Goal: Information Seeking & Learning: Find specific page/section

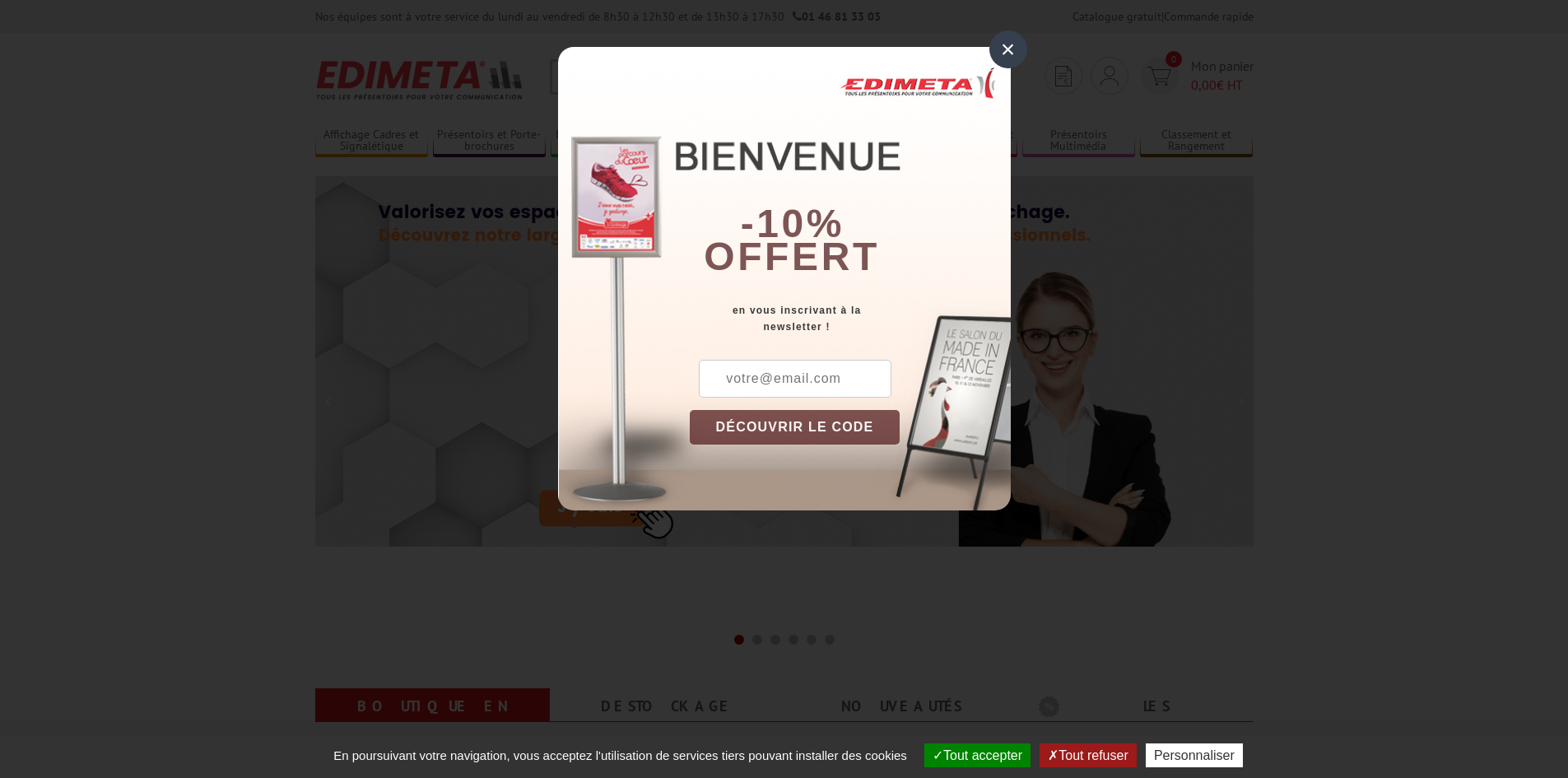
click at [1013, 40] on div "×" at bounding box center [1008, 49] width 38 height 38
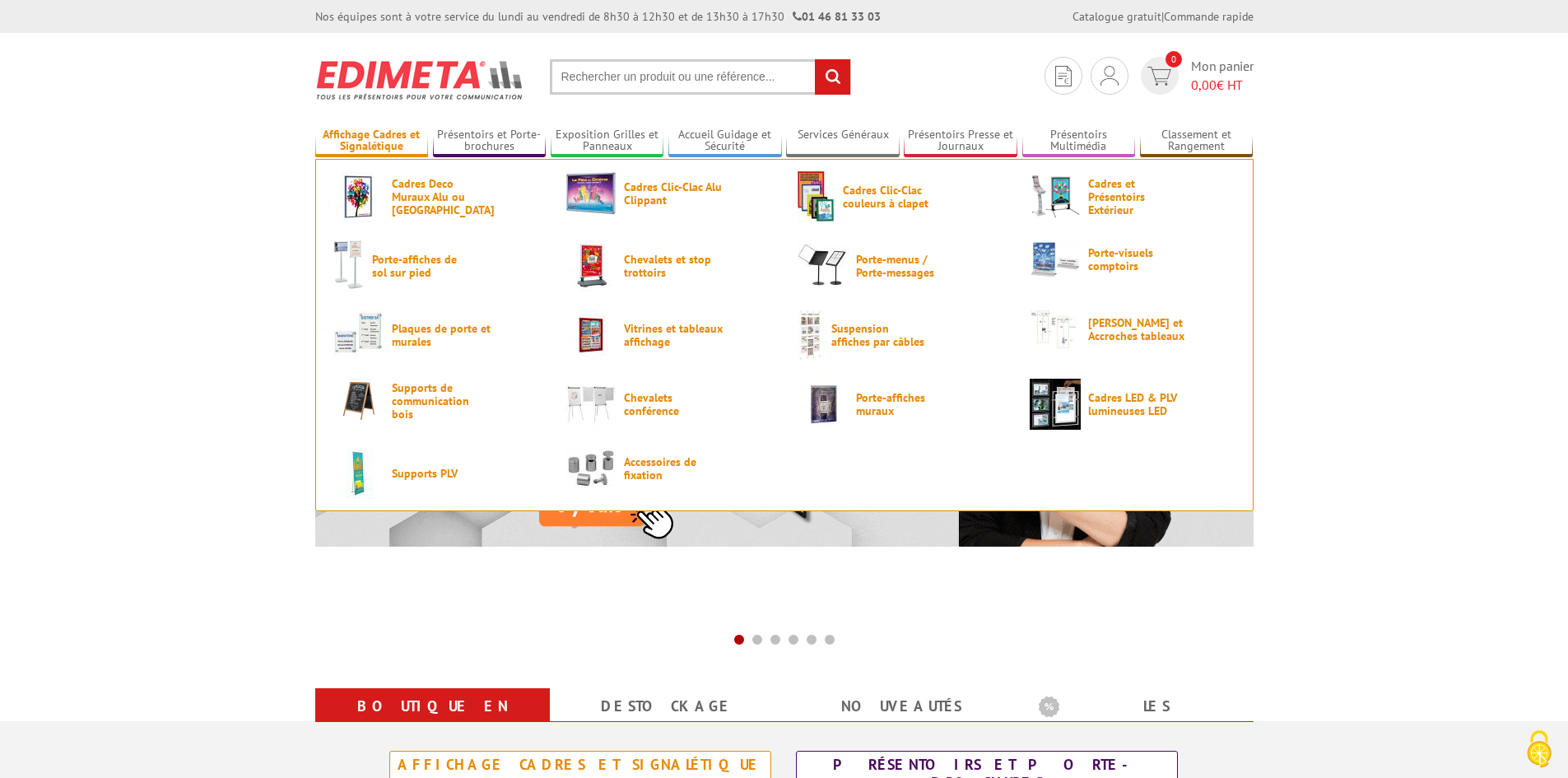
click at [411, 143] on link "Affichage Cadres et Signalétique" at bounding box center [372, 141] width 114 height 28
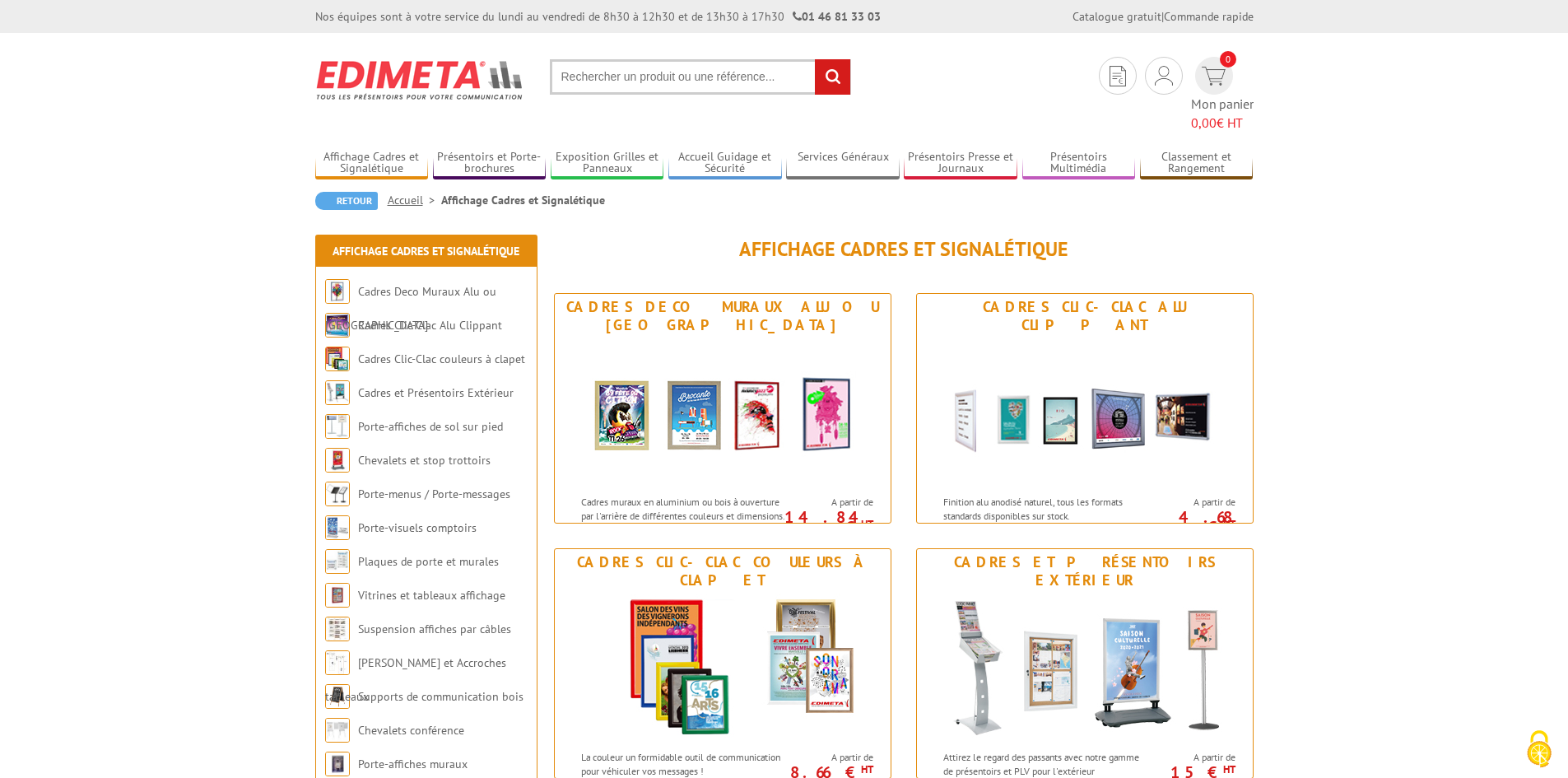
click at [650, 77] on input "text" at bounding box center [700, 76] width 301 height 35
type input "cadre magnetique"
click at [815, 59] on input "rechercher" at bounding box center [832, 76] width 35 height 35
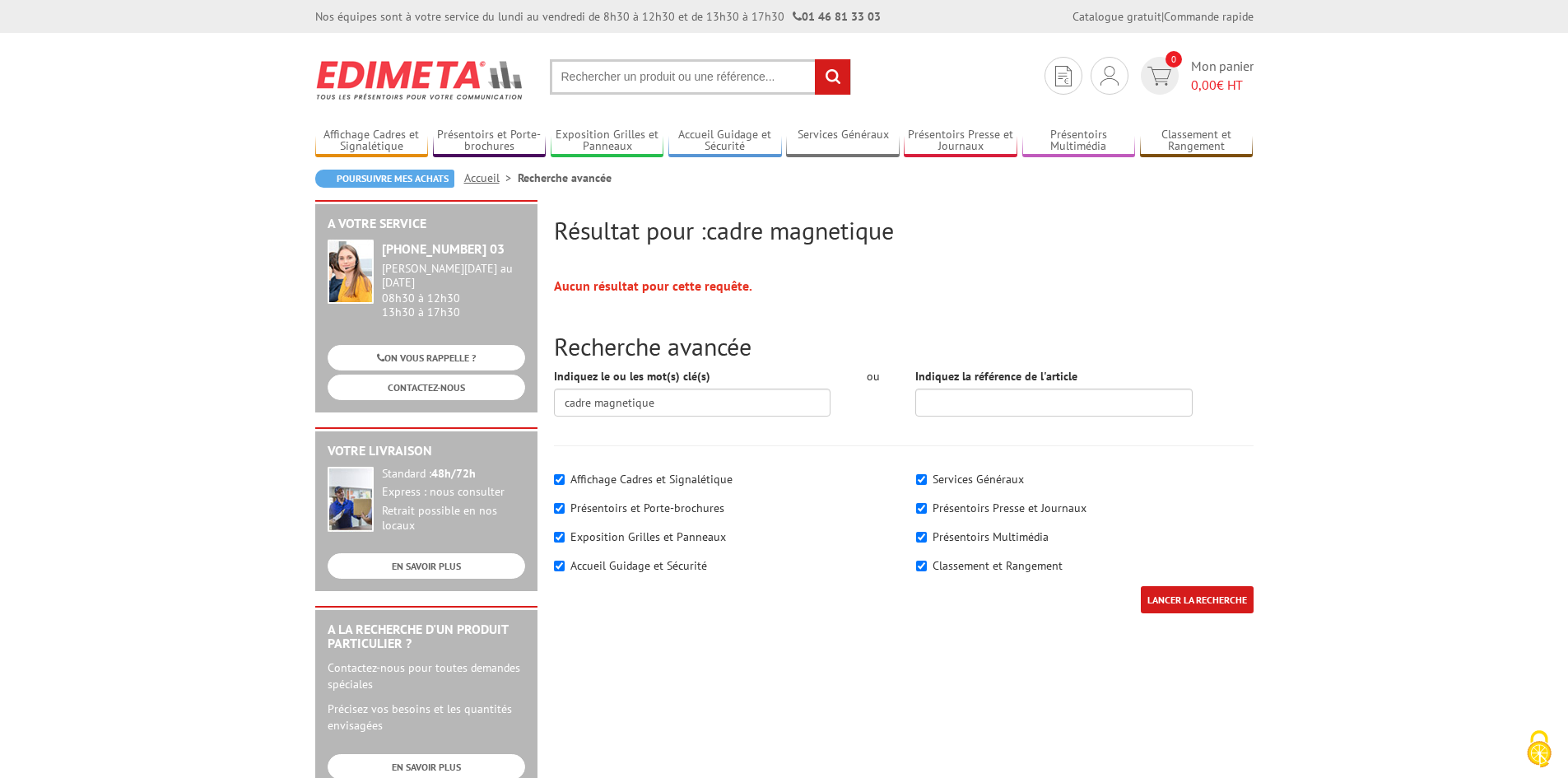
click at [686, 484] on label "Affichage Cadres et Signalétique" at bounding box center [651, 479] width 162 height 15
click at [564, 484] on input"] "Affichage Cadres et Signalétique" at bounding box center [558, 479] width 10 height 10
click at [562, 484] on input"] "Affichage Cadres et Signalétique" at bounding box center [558, 479] width 10 height 10
checkbox input"] "true"
click at [588, 513] on label "Présentoirs et Porte-brochures" at bounding box center [647, 508] width 154 height 15
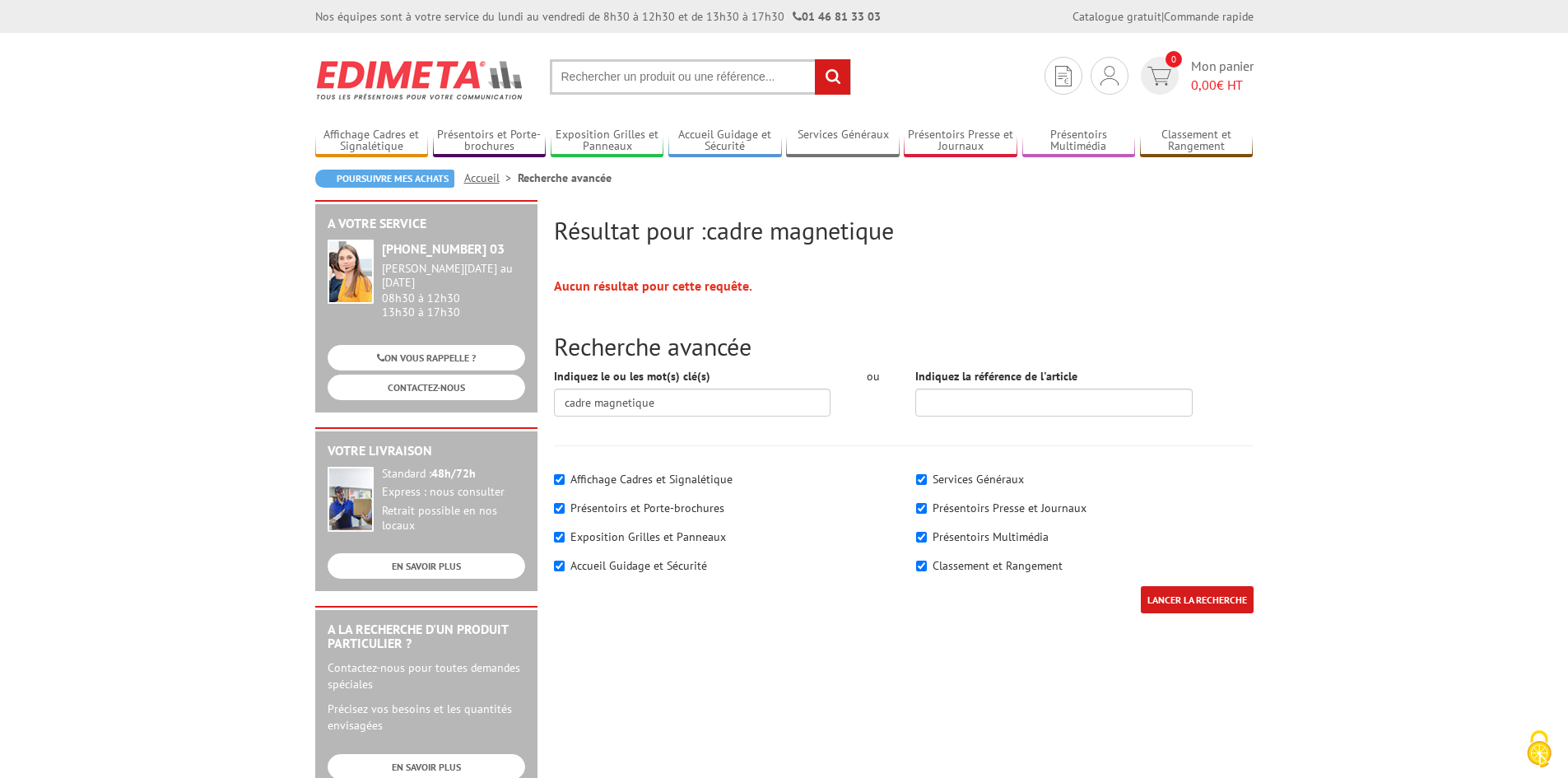
click at [564, 513] on input"] "Présentoirs et Porte-brochures" at bounding box center [558, 507] width 10 height 10
checkbox input"] "false"
click at [609, 542] on label "Exposition Grilles et Panneaux" at bounding box center [648, 537] width 156 height 15
click at [614, 568] on label "Accueil Guidage et Sécurité" at bounding box center [638, 565] width 137 height 15
click at [564, 568] on input"] "Accueil Guidage et Sécurité" at bounding box center [558, 565] width 10 height 10
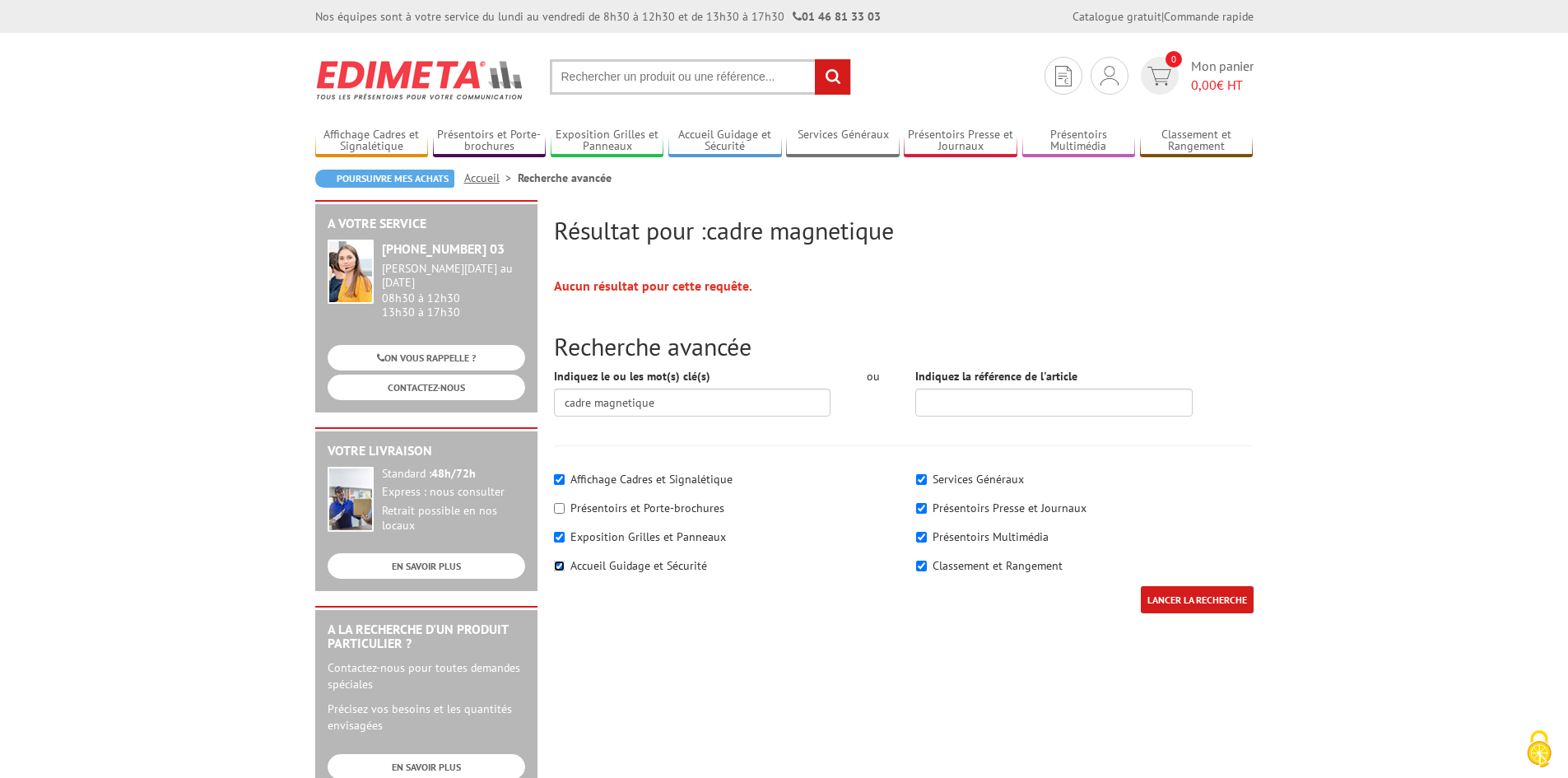
checkbox input"] "false"
click at [622, 540] on label "Exposition Grilles et Panneaux" at bounding box center [648, 537] width 156 height 15
click at [564, 540] on input"] "Exposition Grilles et Panneaux" at bounding box center [558, 537] width 10 height 10
checkbox input"] "false"
click at [963, 564] on label "Classement et Rangement" at bounding box center [997, 565] width 130 height 15
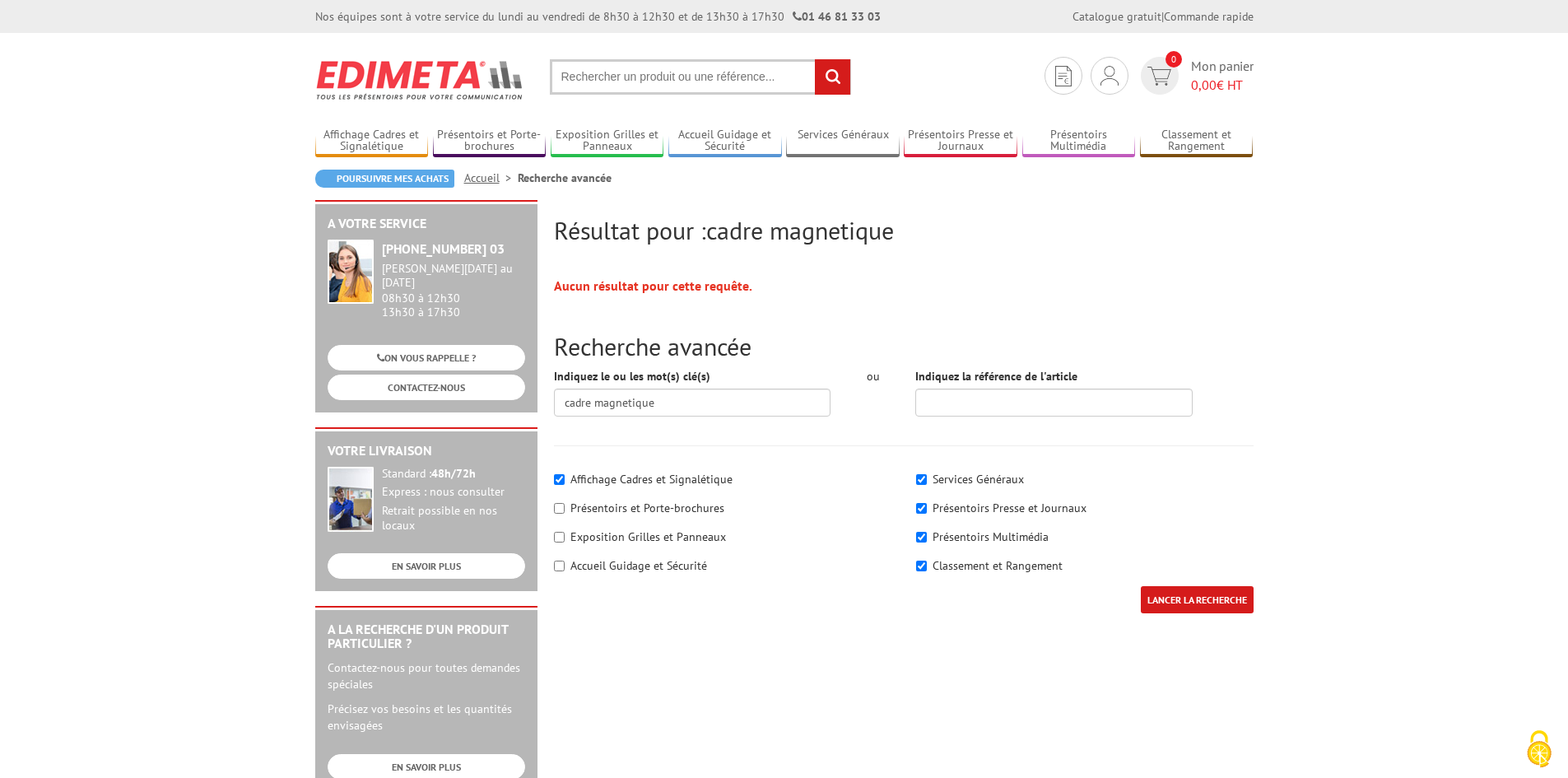
click at [927, 564] on input"] "Classement et Rangement" at bounding box center [920, 565] width 10 height 10
checkbox input"] "false"
click at [964, 535] on label "Présentoirs Multimédia" at bounding box center [991, 537] width 116 height 15
click at [927, 535] on input"] "Présentoirs Multimédia" at bounding box center [920, 537] width 10 height 10
checkbox input"] "false"
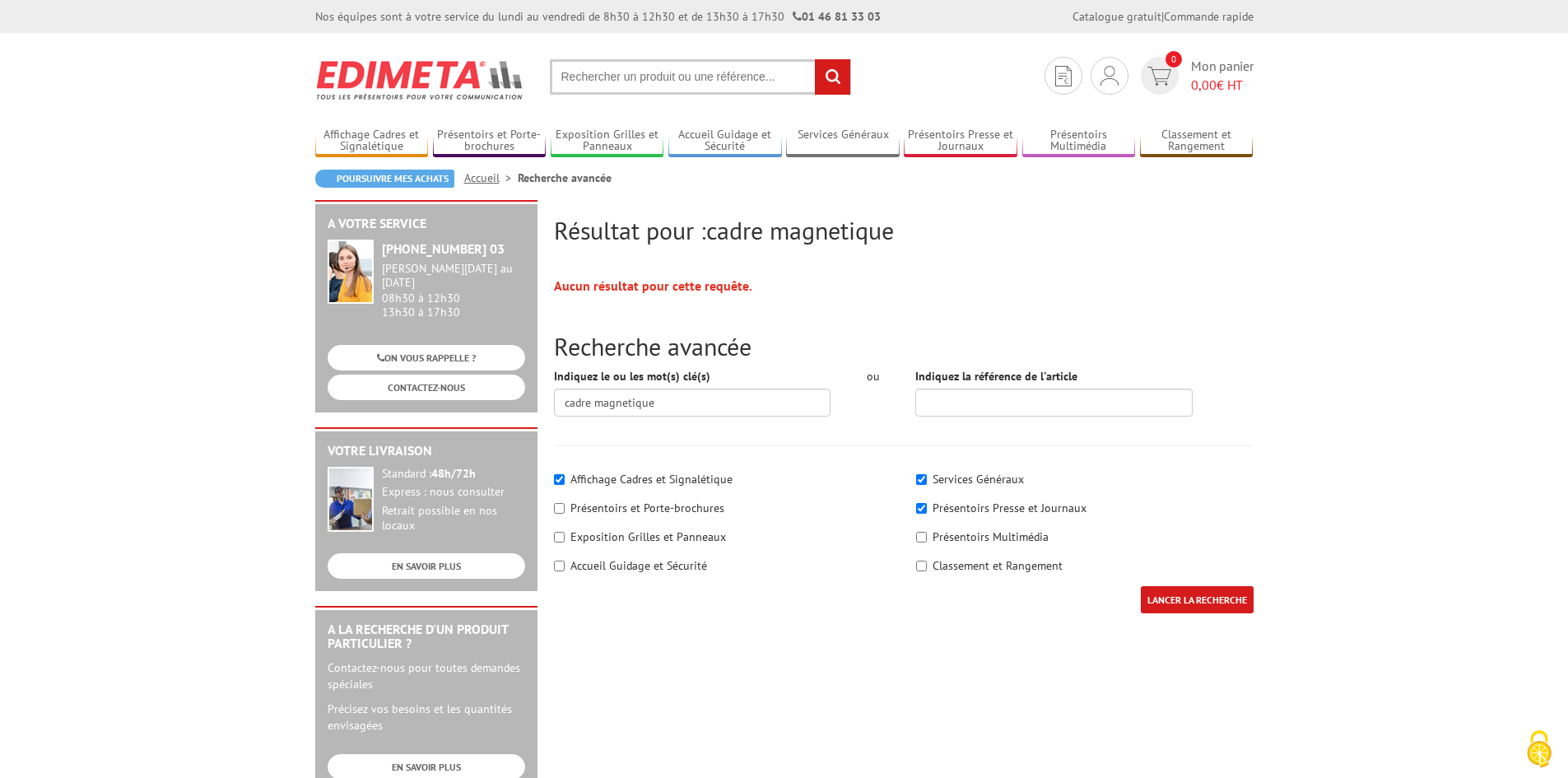
click at [963, 508] on label "Présentoirs Presse et Journaux" at bounding box center [1010, 508] width 154 height 15
click at [927, 508] on input"] "Présentoirs Presse et Journaux" at bounding box center [920, 507] width 10 height 10
checkbox input"] "false"
click at [961, 475] on label "Services Généraux" at bounding box center [978, 479] width 91 height 15
click at [927, 475] on input"] "Services Généraux" at bounding box center [920, 479] width 10 height 10
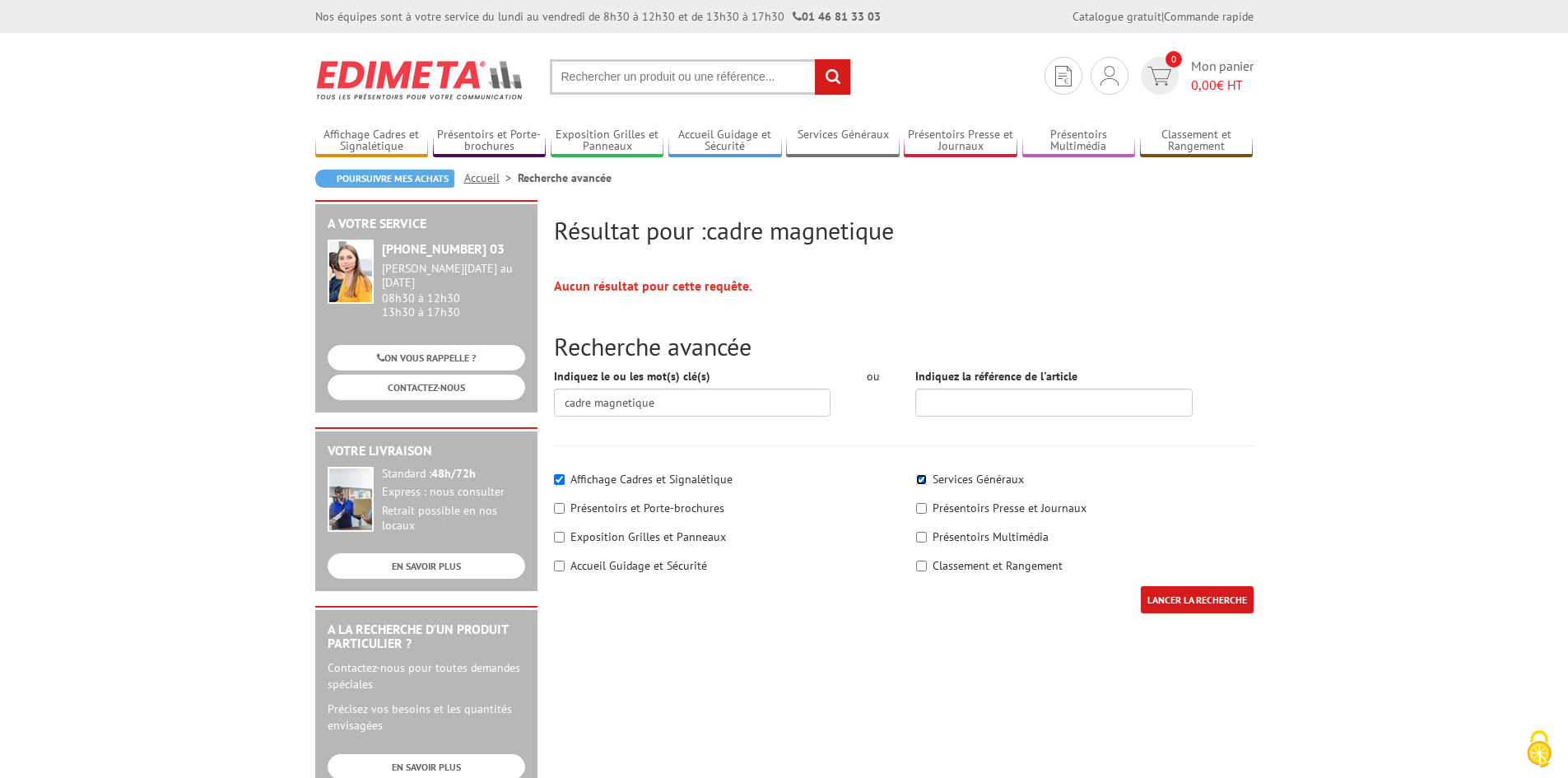
checkbox input"] "false"
click at [1189, 602] on input "LANCER LA RECHERCHE" at bounding box center [1197, 599] width 113 height 28
click at [1204, 598] on input "LANCER LA RECHERCHE" at bounding box center [1197, 599] width 113 height 28
click at [962, 407] on input "Indiquez la référence de l'article" at bounding box center [1053, 402] width 277 height 28
click at [1194, 598] on input "LANCER LA RECHERCHE" at bounding box center [1197, 599] width 113 height 28
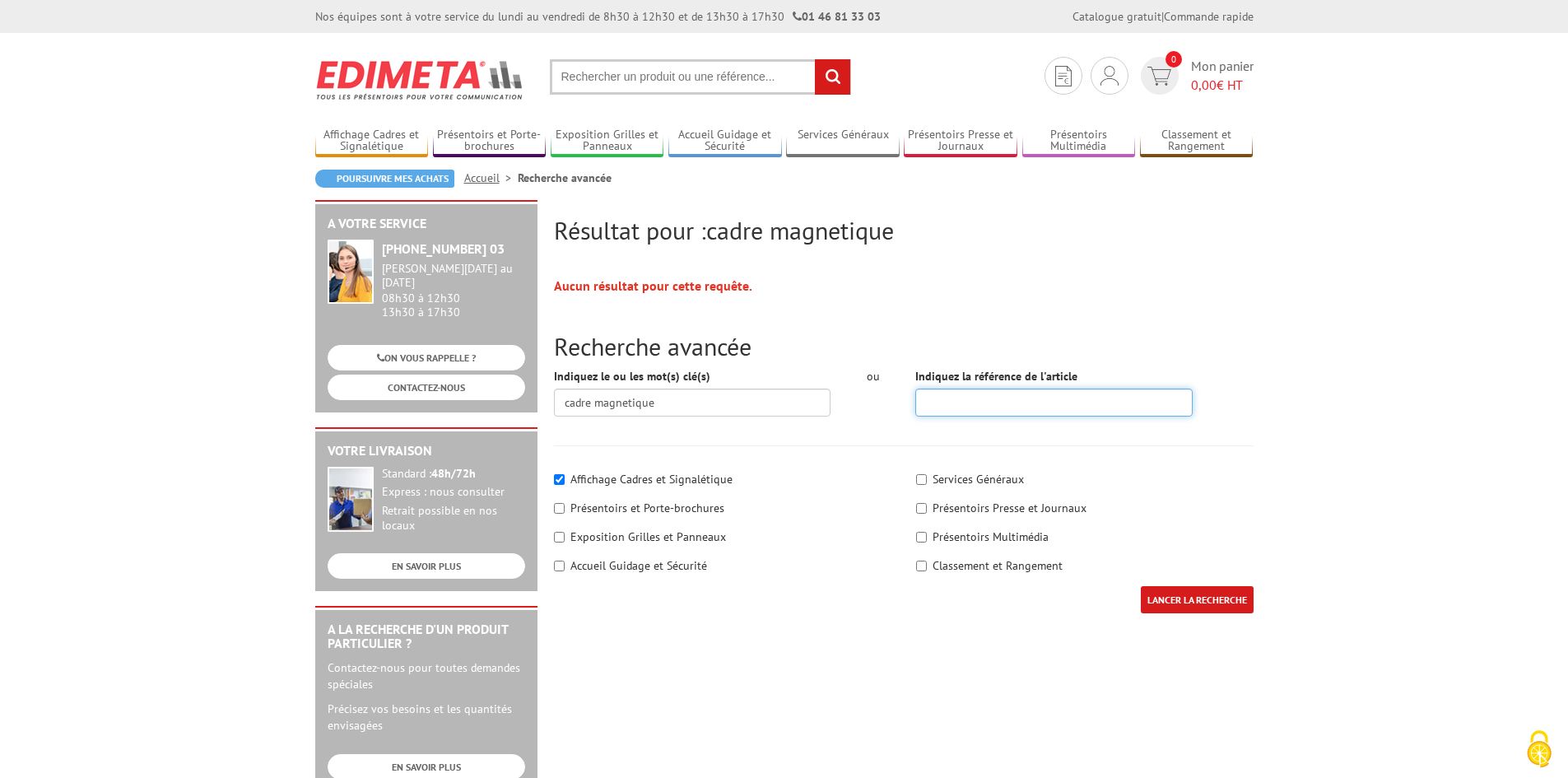
click at [969, 395] on input "Indiquez la référence de l'article" at bounding box center [1053, 402] width 277 height 28
type input "cadre"
click at [1141, 586] on input "LANCER LA RECHERCHE" at bounding box center [1197, 599] width 113 height 28
click at [1175, 619] on div "LANCER LA RECHERCHE" at bounding box center [1197, 608] width 113 height 44
click at [1181, 599] on input "LANCER LA RECHERCHE" at bounding box center [1197, 599] width 113 height 28
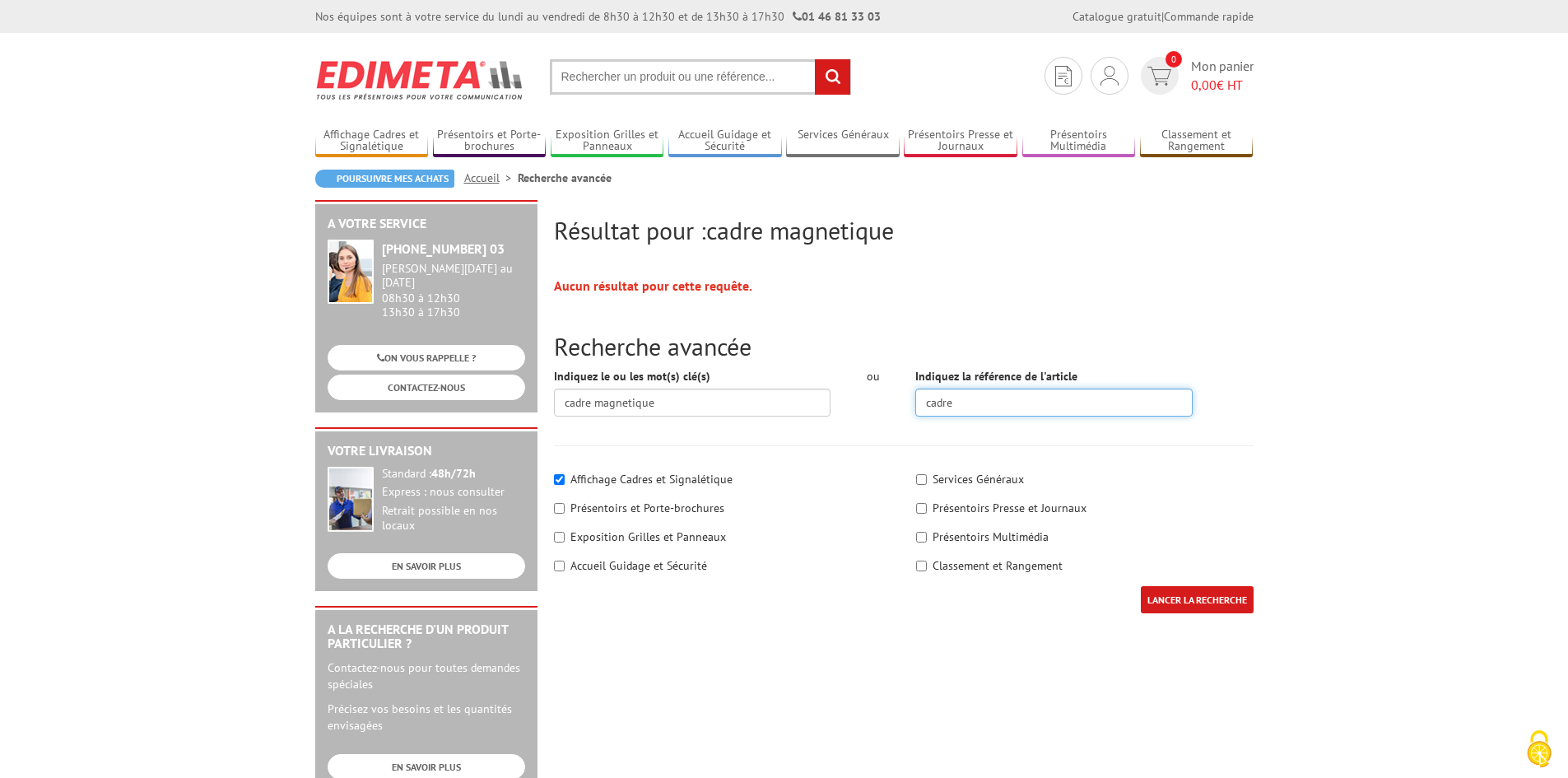
drag, startPoint x: 821, startPoint y: 403, endPoint x: 765, endPoint y: 402, distance: 56.0
click at [761, 403] on div "Indiquez le ou les mot(s) clé(s) cadre magnetique ou Indiquez la référence de l…" at bounding box center [903, 398] width 724 height 61
click at [751, 447] on form "Indiquez le ou les mot(s) clé(s) cadre magnetique ou Indiquez la référence de l…" at bounding box center [903, 499] width 699 height 262
click at [1181, 601] on input "LANCER LA RECHERCHE" at bounding box center [1197, 599] width 113 height 28
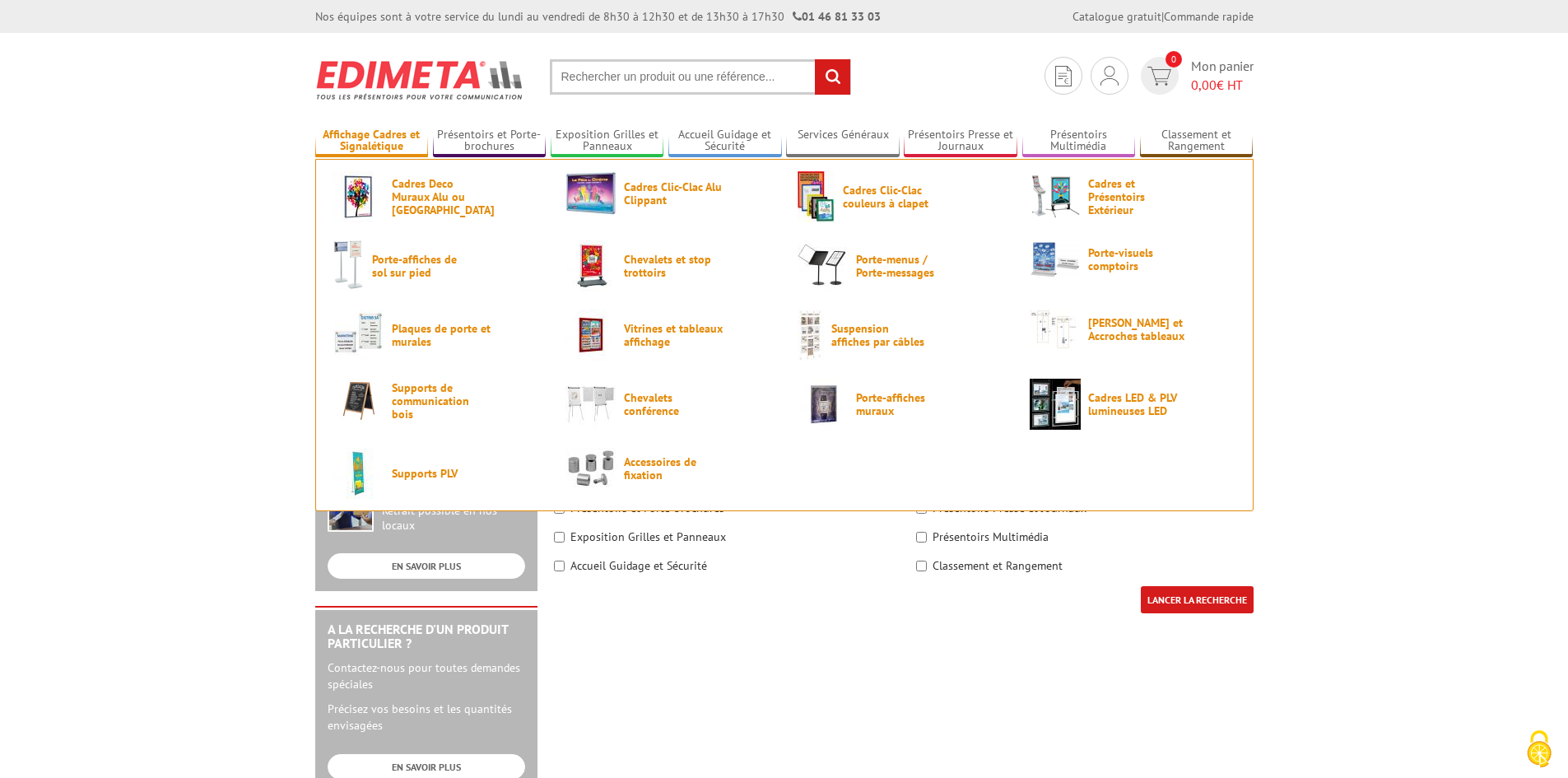
click at [393, 143] on link "Affichage Cadres et Signalétique" at bounding box center [372, 141] width 114 height 28
